Goal: Transaction & Acquisition: Obtain resource

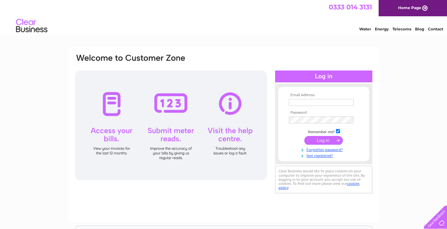
type input "[EMAIL_ADDRESS][DOMAIN_NAME]"
click at [324, 139] on input "submit" at bounding box center [323, 140] width 39 height 9
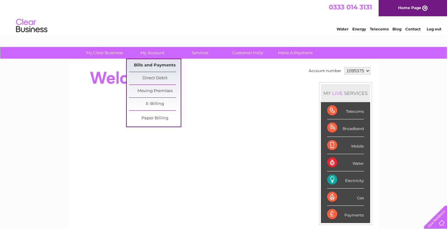
click at [156, 63] on link "Bills and Payments" at bounding box center [155, 65] width 52 height 13
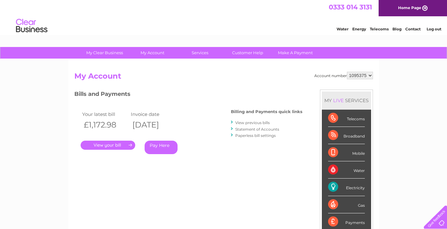
click at [117, 145] on link "." at bounding box center [108, 145] width 55 height 9
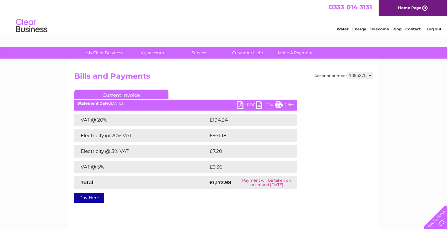
click at [248, 103] on link "PDF" at bounding box center [246, 105] width 19 height 9
